Goal: Book appointment/travel/reservation

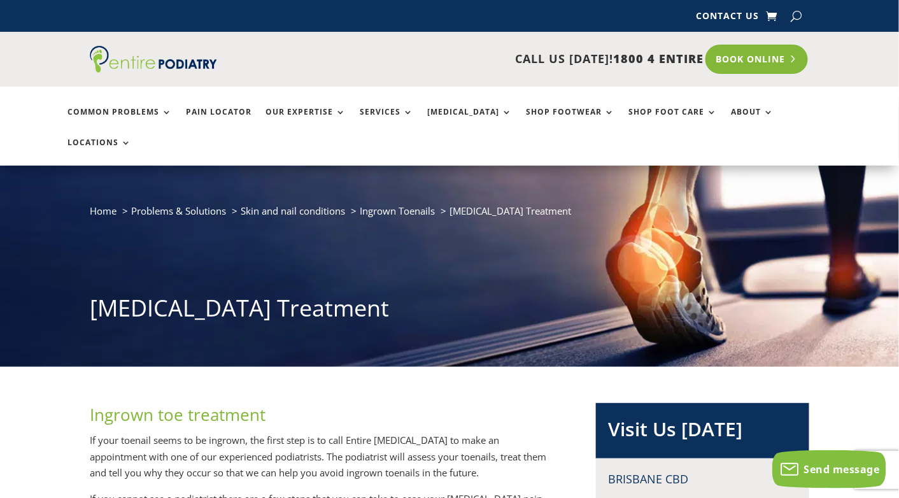
click at [740, 62] on link "Book Online" at bounding box center [756, 59] width 102 height 29
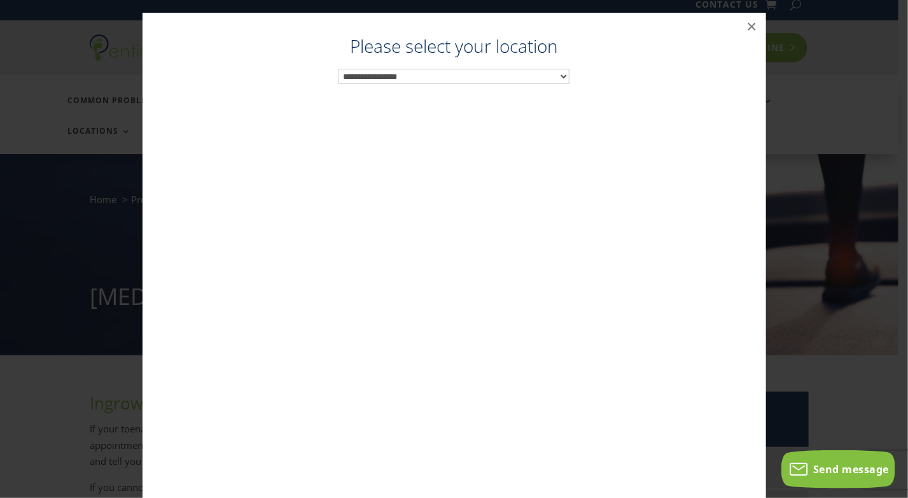
scroll to position [13, 0]
click at [564, 74] on select "**********" at bounding box center [454, 77] width 231 height 16
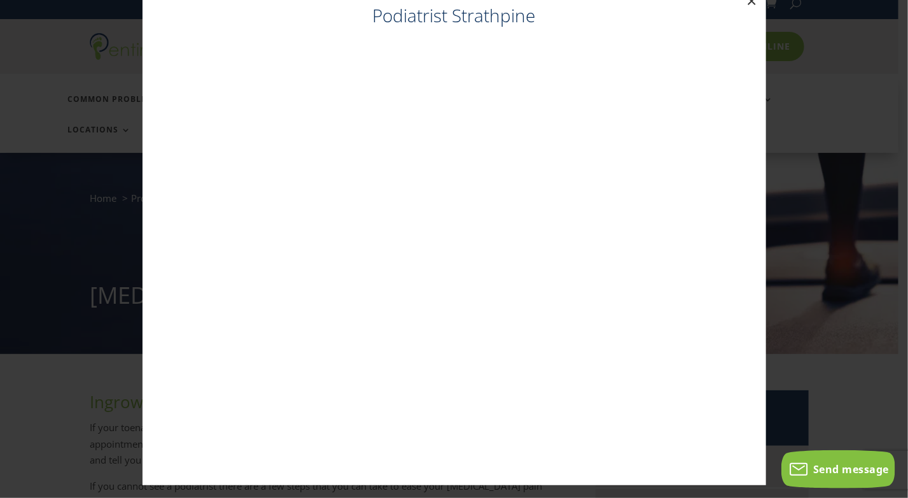
click at [748, 3] on button "×" at bounding box center [752, 1] width 28 height 28
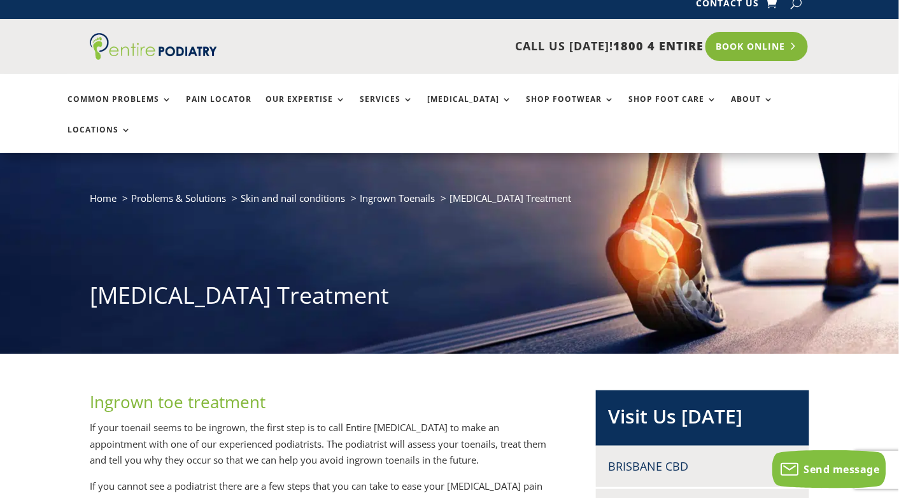
click at [739, 52] on link "Book Online" at bounding box center [756, 46] width 102 height 29
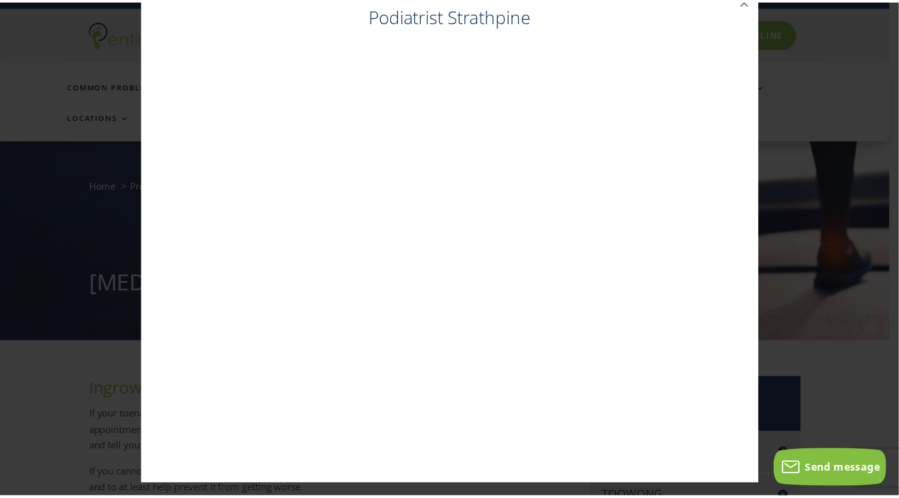
scroll to position [0, 0]
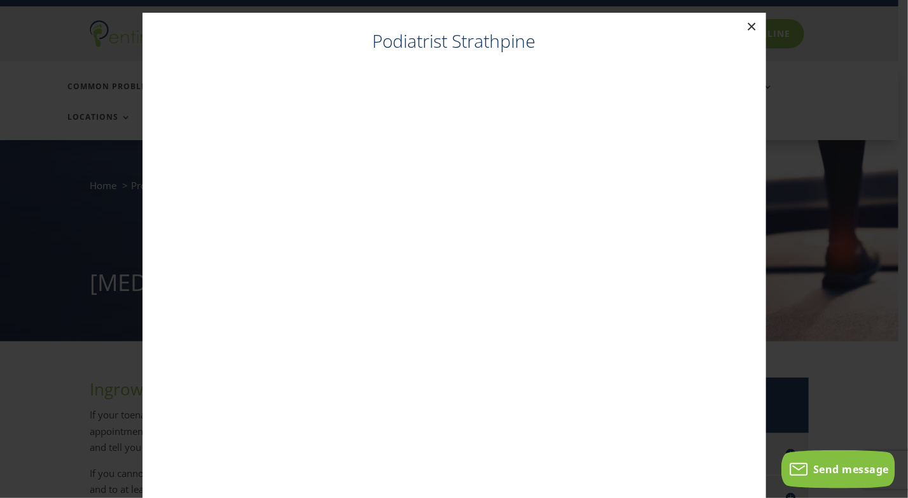
click at [747, 22] on button "×" at bounding box center [752, 27] width 28 height 28
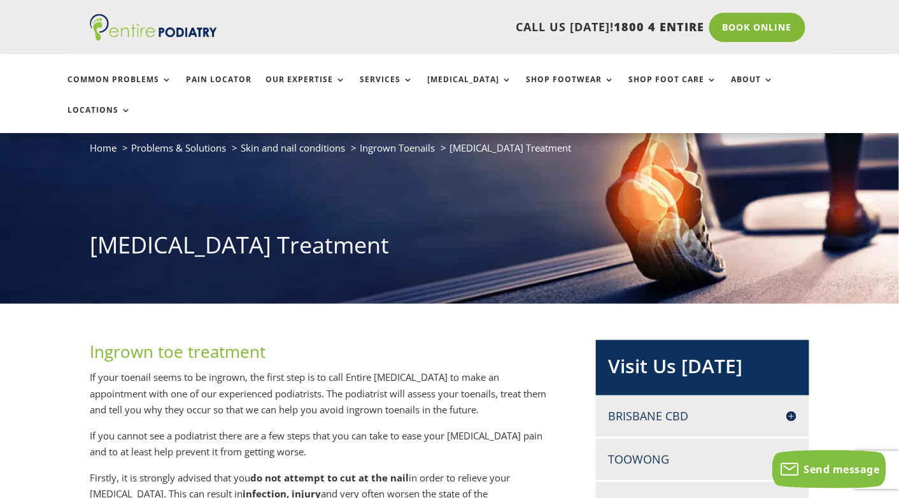
scroll to position [61, 0]
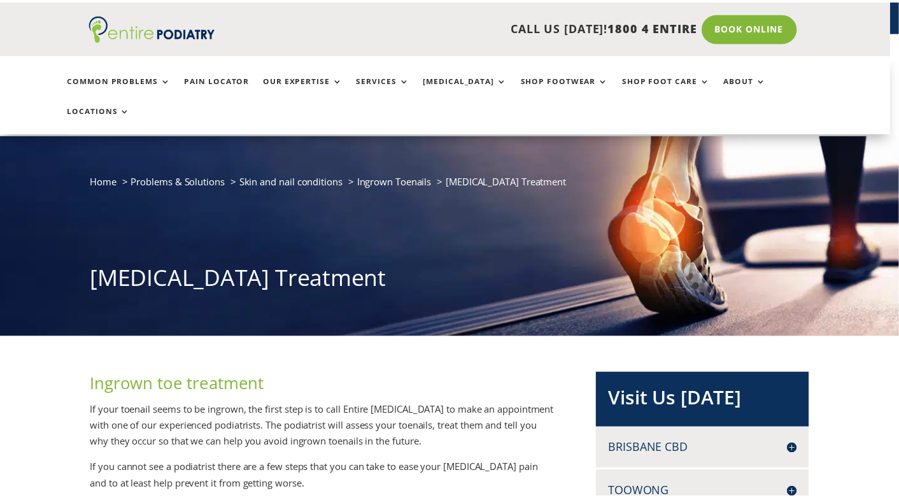
scroll to position [61, 0]
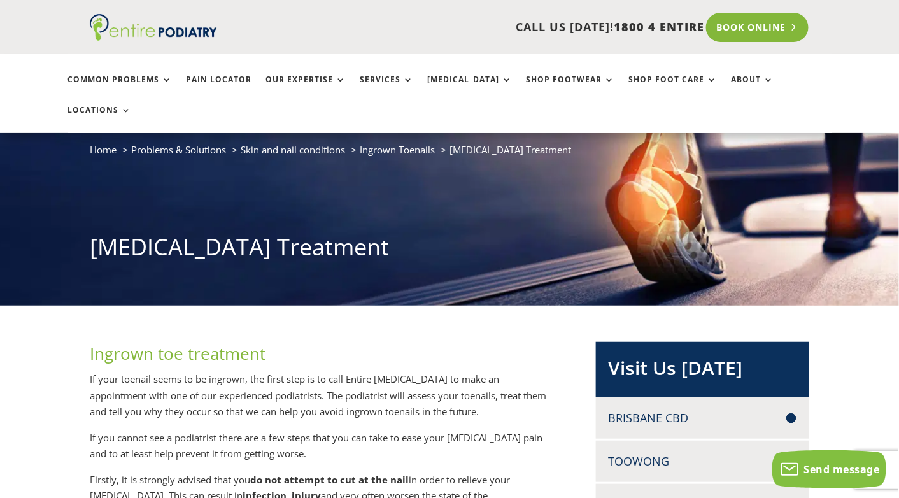
click at [764, 30] on link "Book Online" at bounding box center [757, 27] width 102 height 29
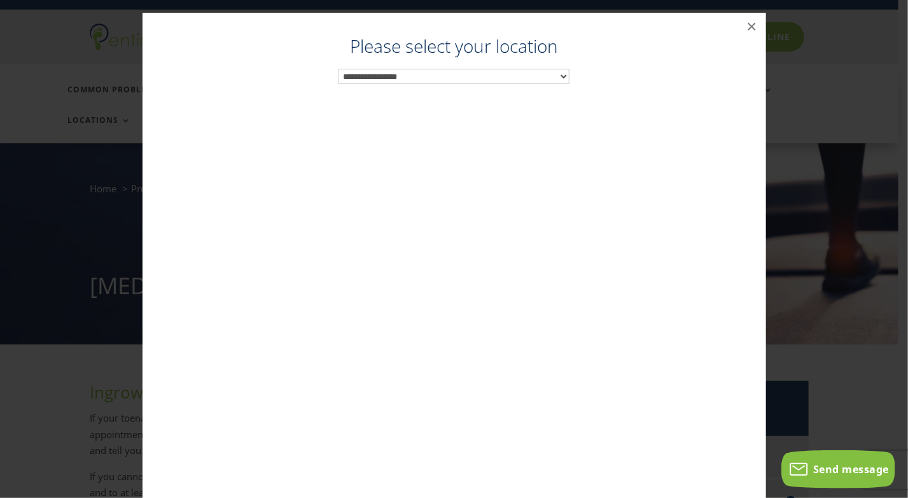
scroll to position [19, 0]
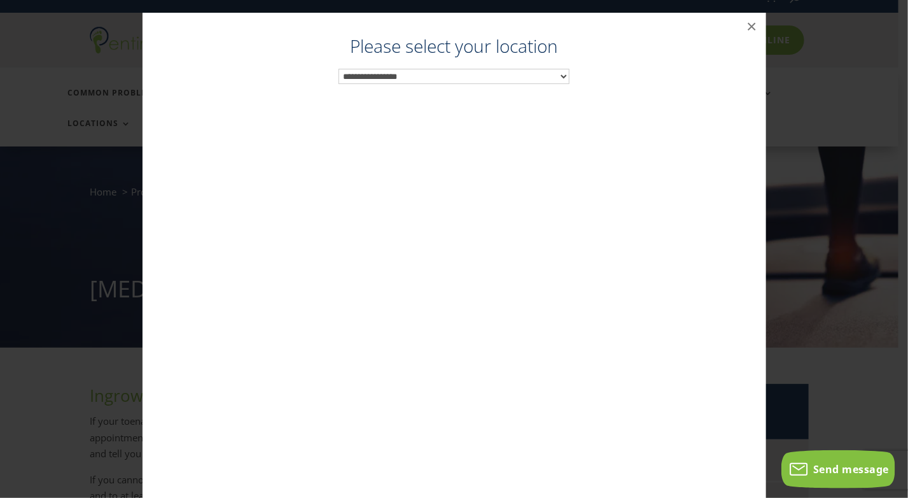
click at [522, 66] on div "**********" at bounding box center [454, 274] width 598 height 472
click at [522, 71] on select "**********" at bounding box center [454, 77] width 231 height 16
click at [749, 24] on button "×" at bounding box center [752, 27] width 28 height 28
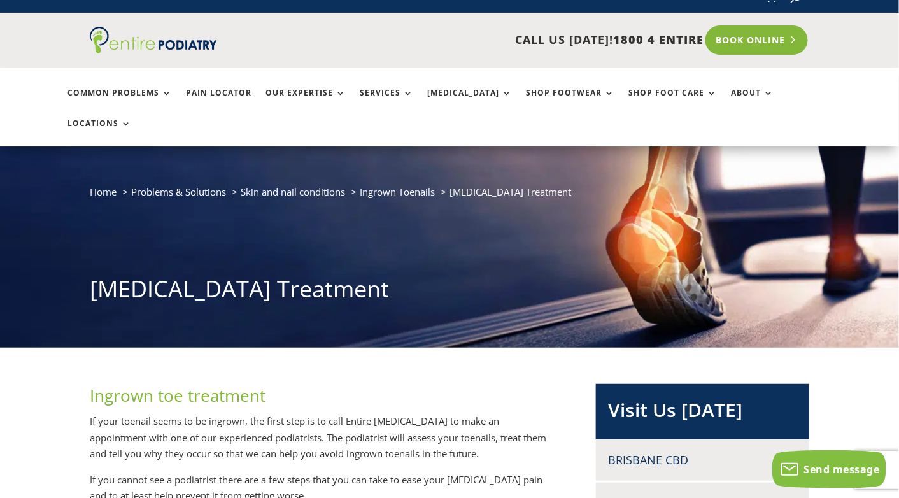
click at [749, 39] on link "Book Online" at bounding box center [756, 39] width 102 height 29
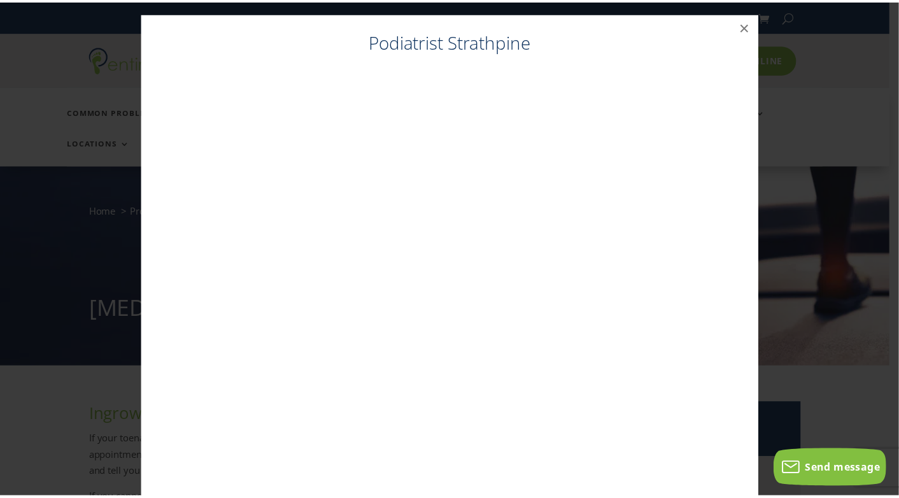
scroll to position [22, 0]
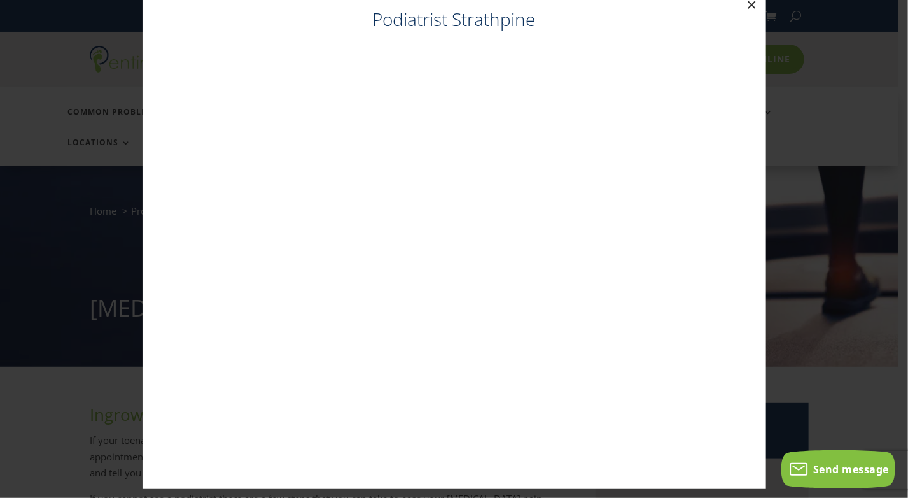
click at [748, 3] on button "×" at bounding box center [752, 5] width 28 height 28
